Goal: Navigation & Orientation: Go to known website

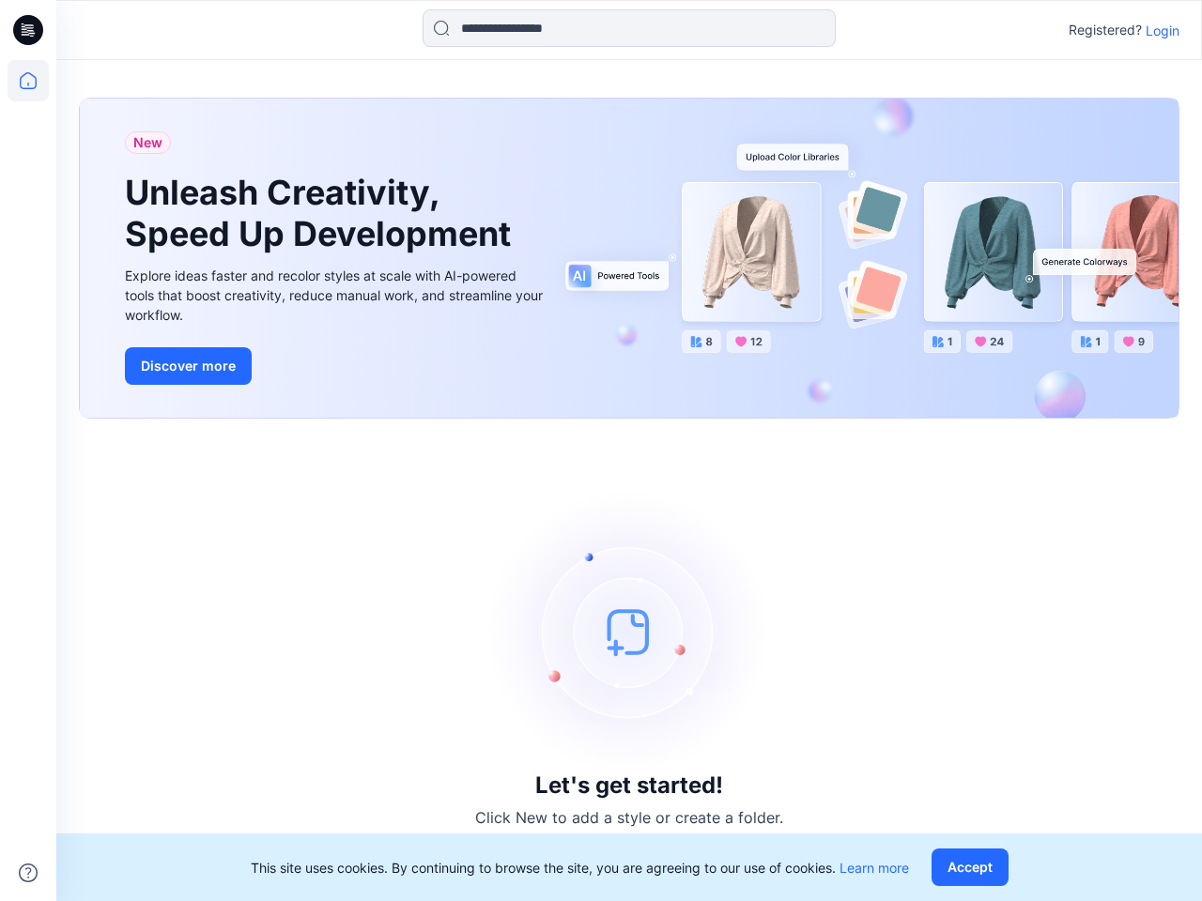
click at [601, 451] on div "Let's get started! Click New to add a style or create a folder." at bounding box center [629, 660] width 1101 height 438
click at [29, 30] on icon at bounding box center [31, 30] width 8 height 1
click at [28, 81] on icon at bounding box center [28, 80] width 41 height 41
click at [28, 873] on icon at bounding box center [28, 873] width 19 height 19
click at [629, 28] on input at bounding box center [629, 28] width 413 height 38
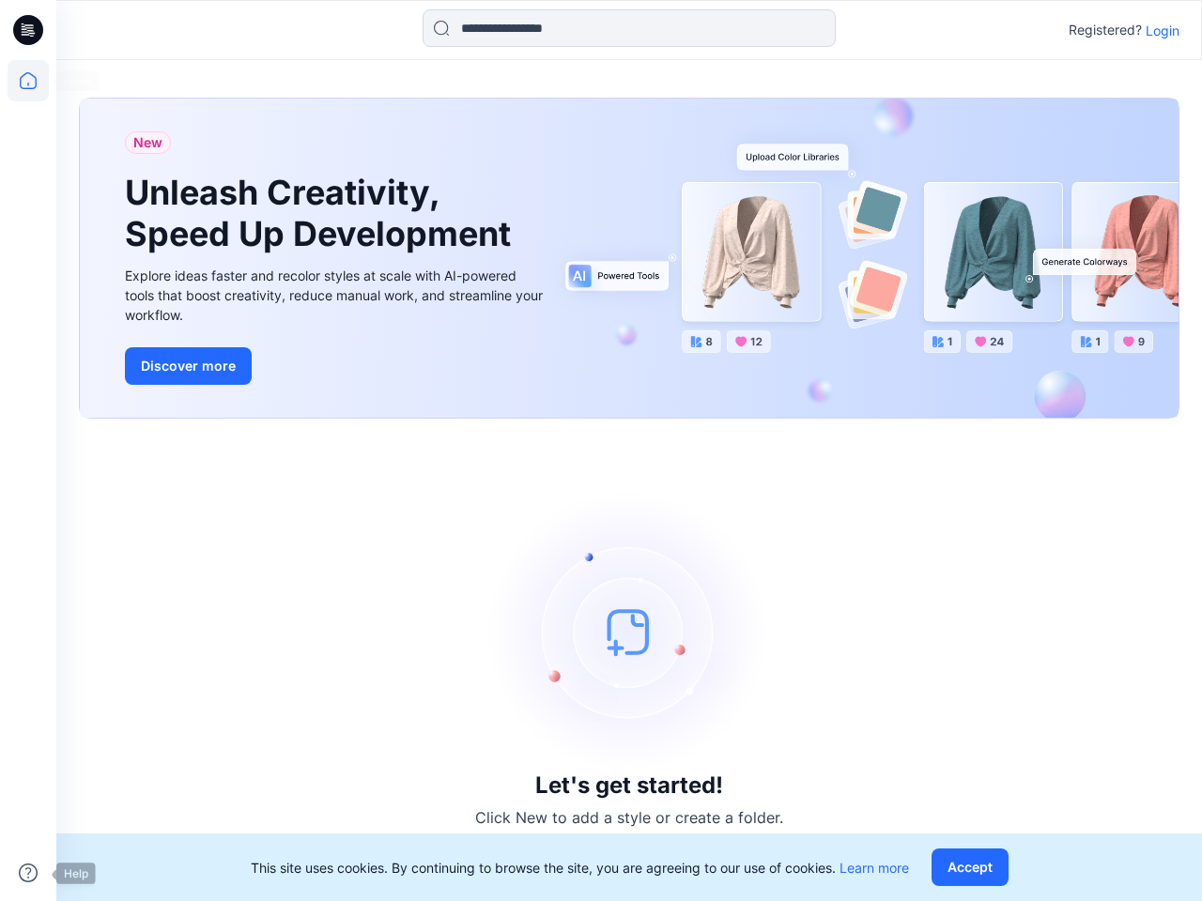
click at [1163, 30] on p "Login" at bounding box center [1163, 31] width 34 height 20
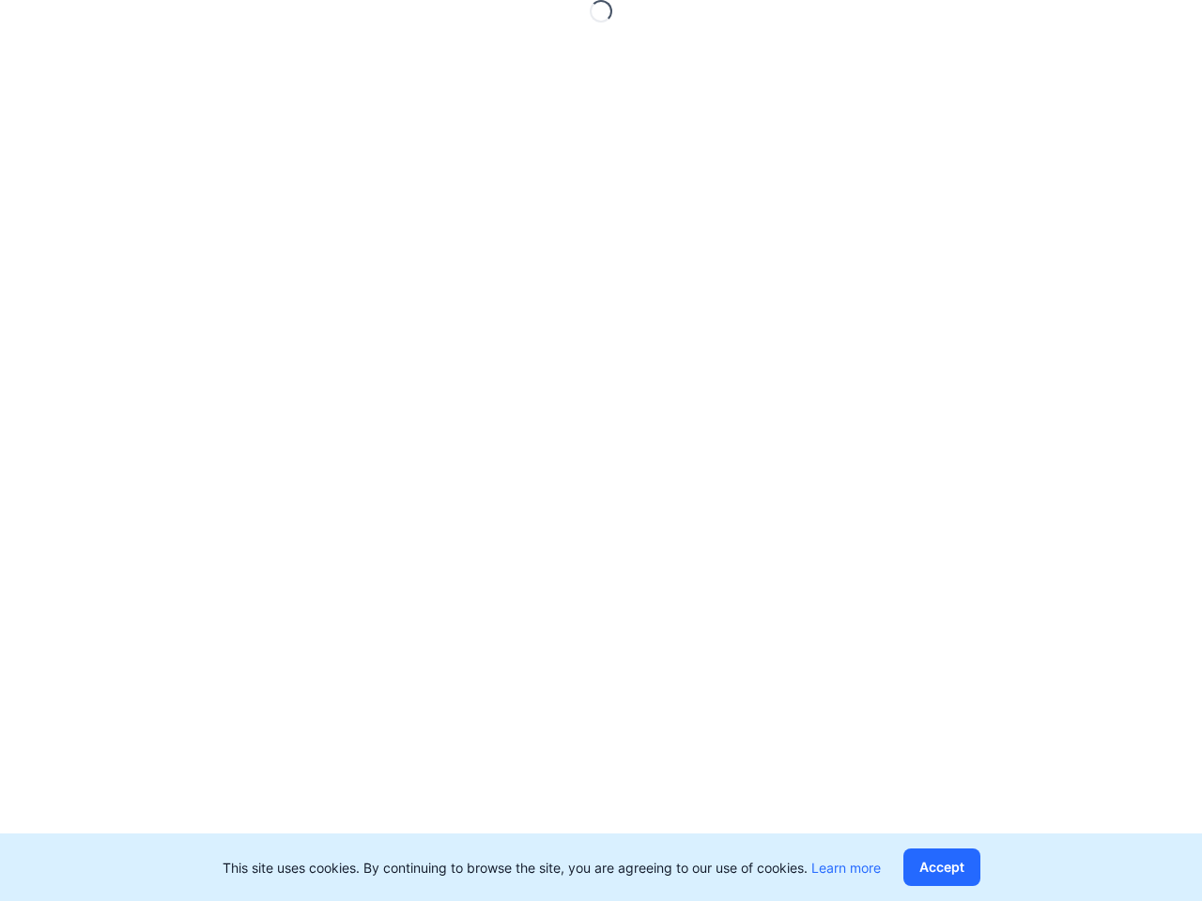
click at [974, 868] on button "Accept" at bounding box center [941, 868] width 77 height 38
